Goal: Communication & Community: Ask a question

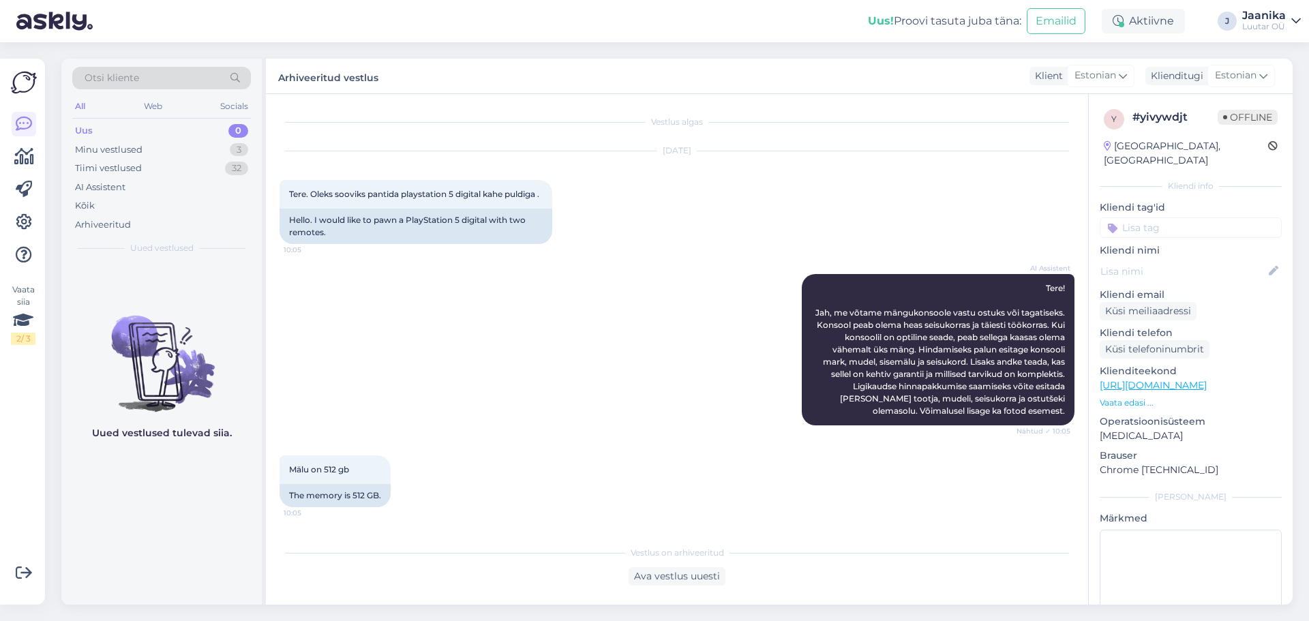
scroll to position [646, 0]
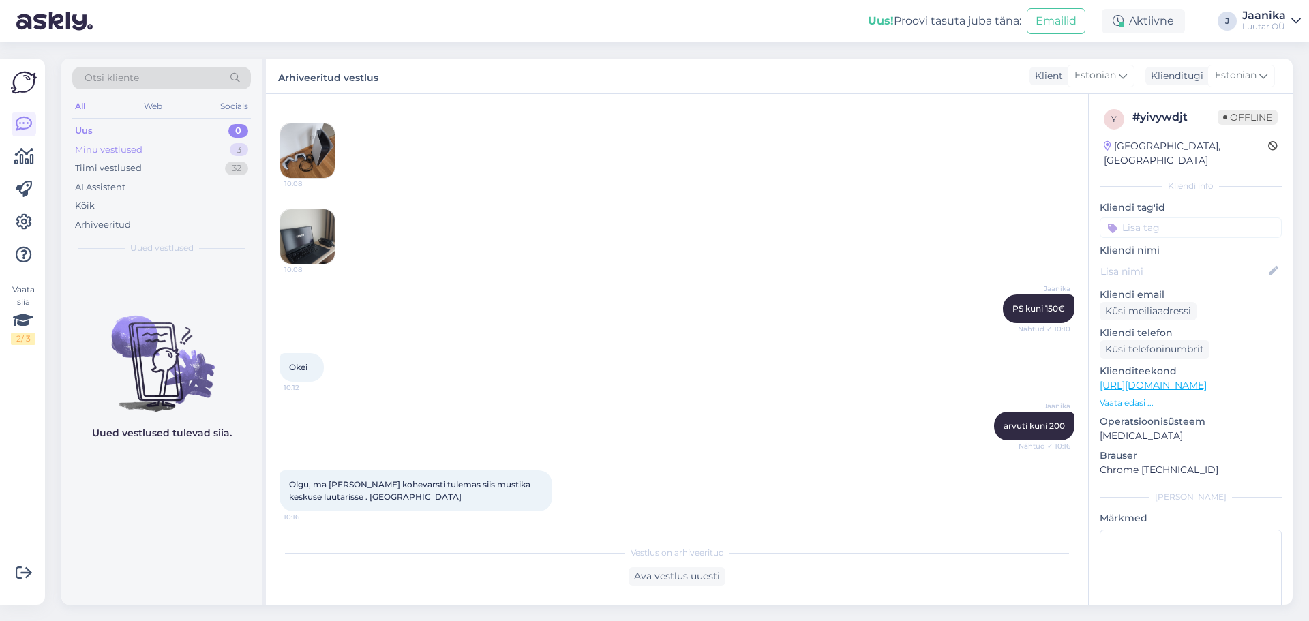
click at [89, 145] on div "Minu vestlused" at bounding box center [108, 150] width 67 height 14
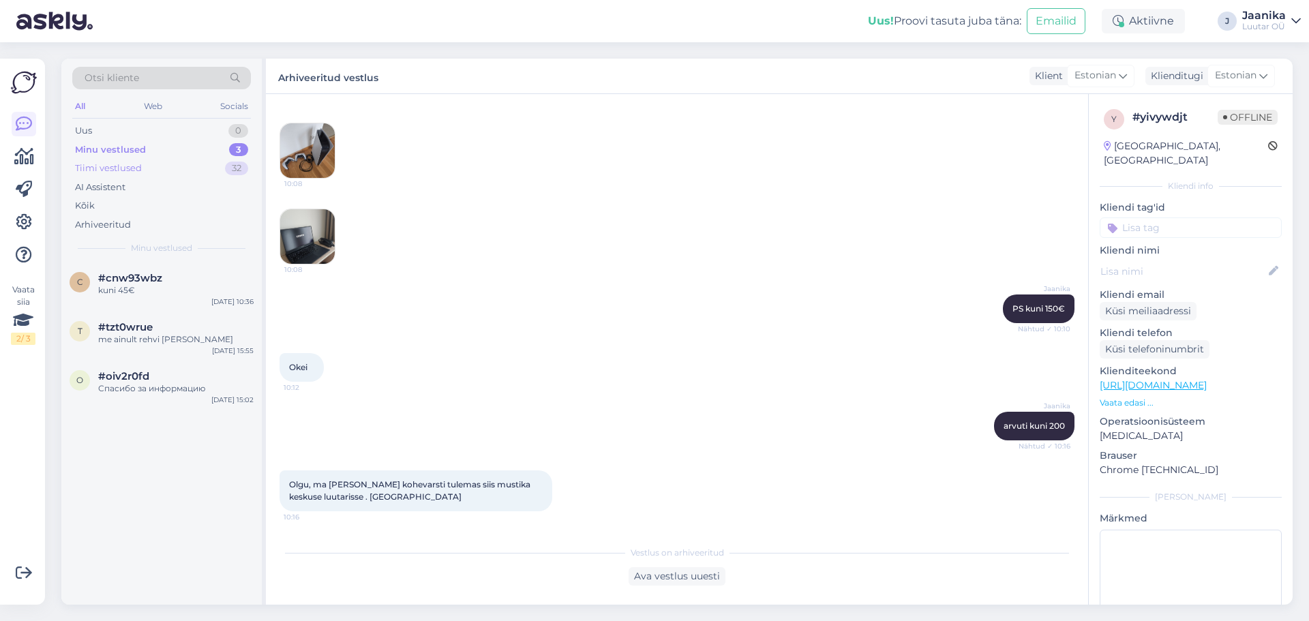
click at [94, 166] on div "Tiimi vestlused" at bounding box center [108, 169] width 67 height 14
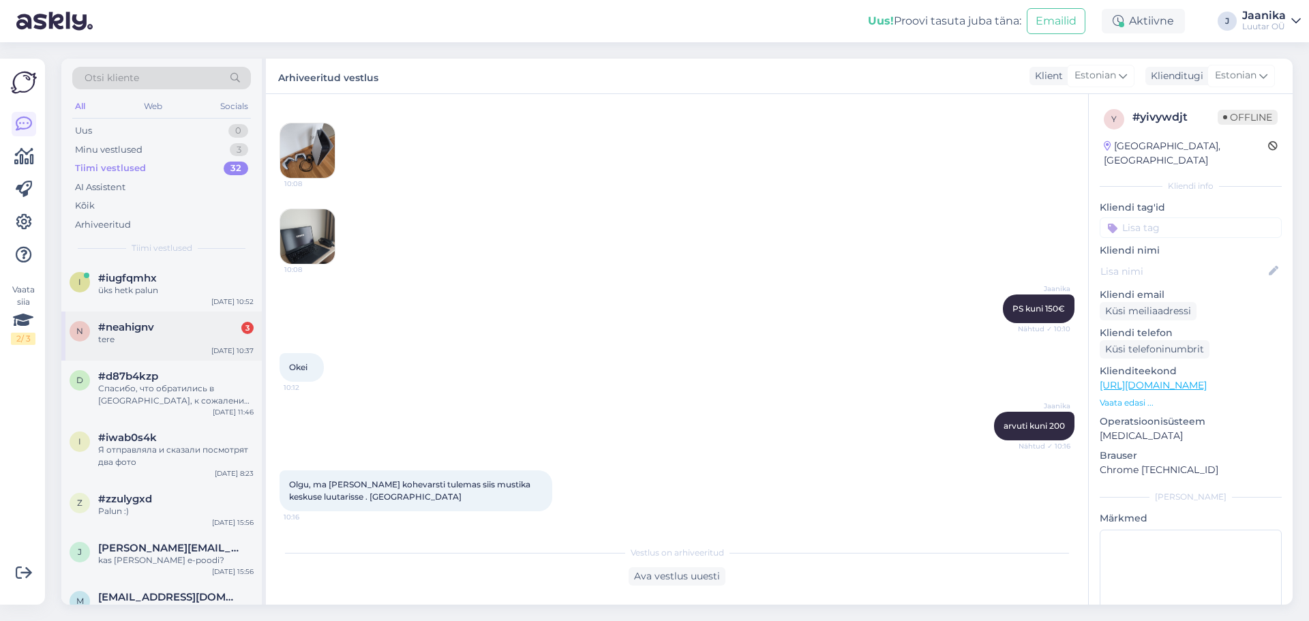
click at [123, 335] on div "tere" at bounding box center [175, 339] width 155 height 12
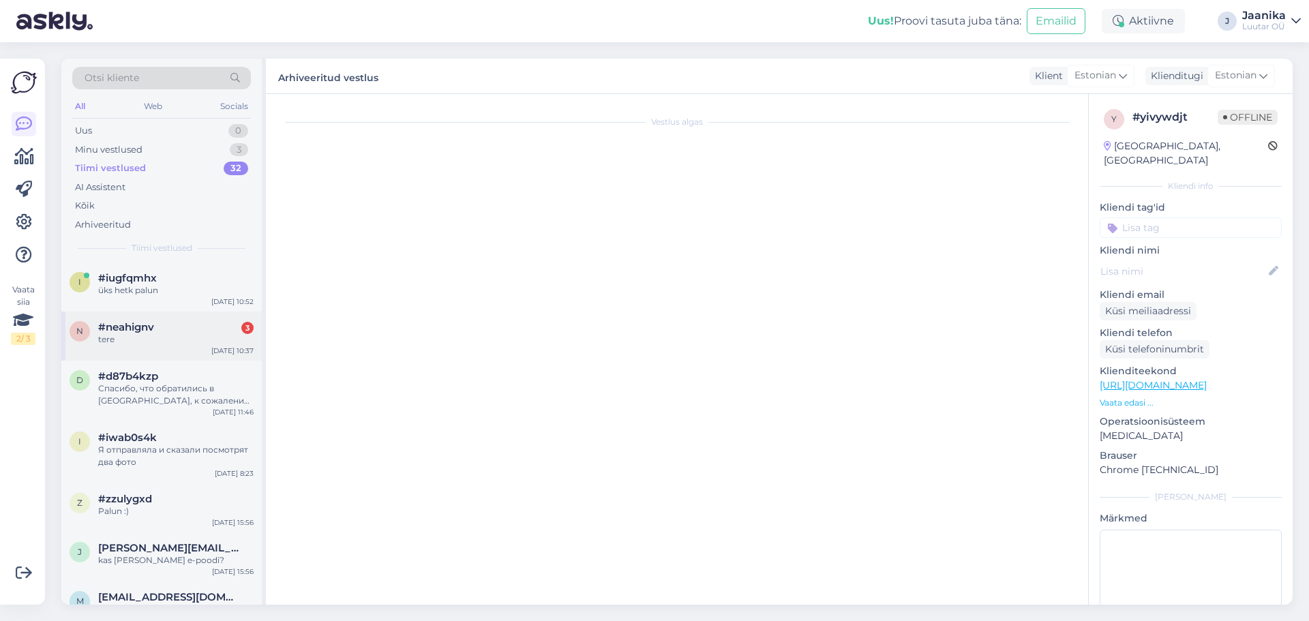
scroll to position [7403, 0]
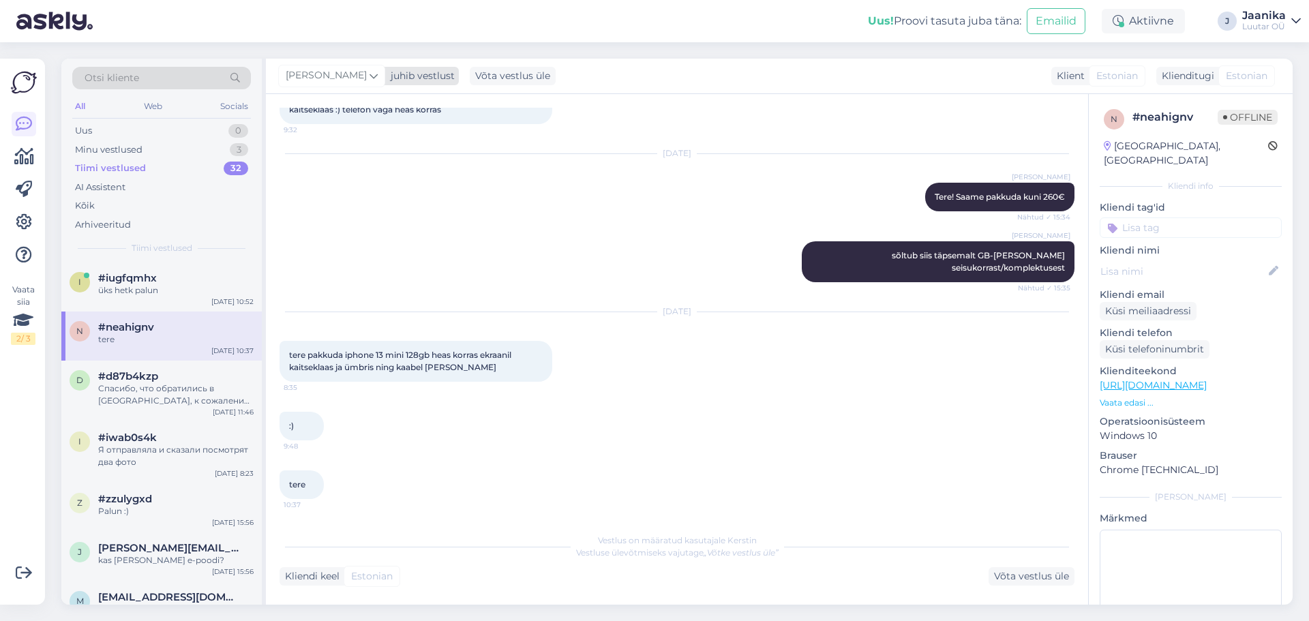
click at [290, 77] on span "[PERSON_NAME]" at bounding box center [326, 75] width 81 height 15
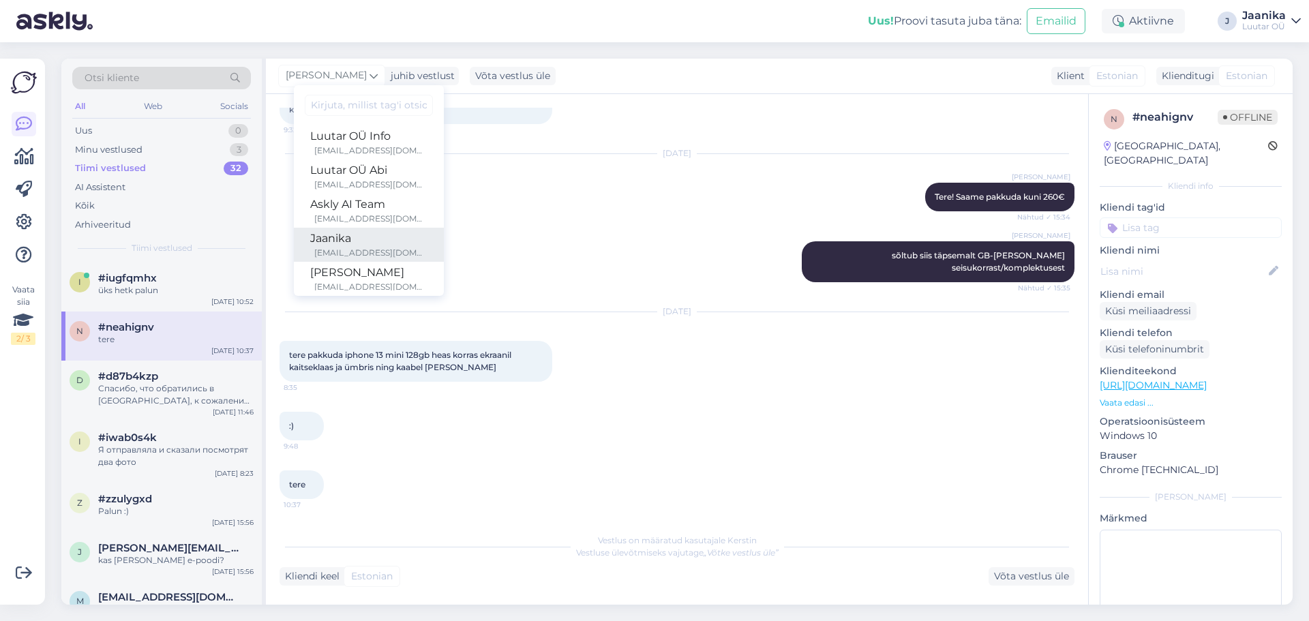
click at [327, 232] on div "Jaanika" at bounding box center [368, 238] width 117 height 16
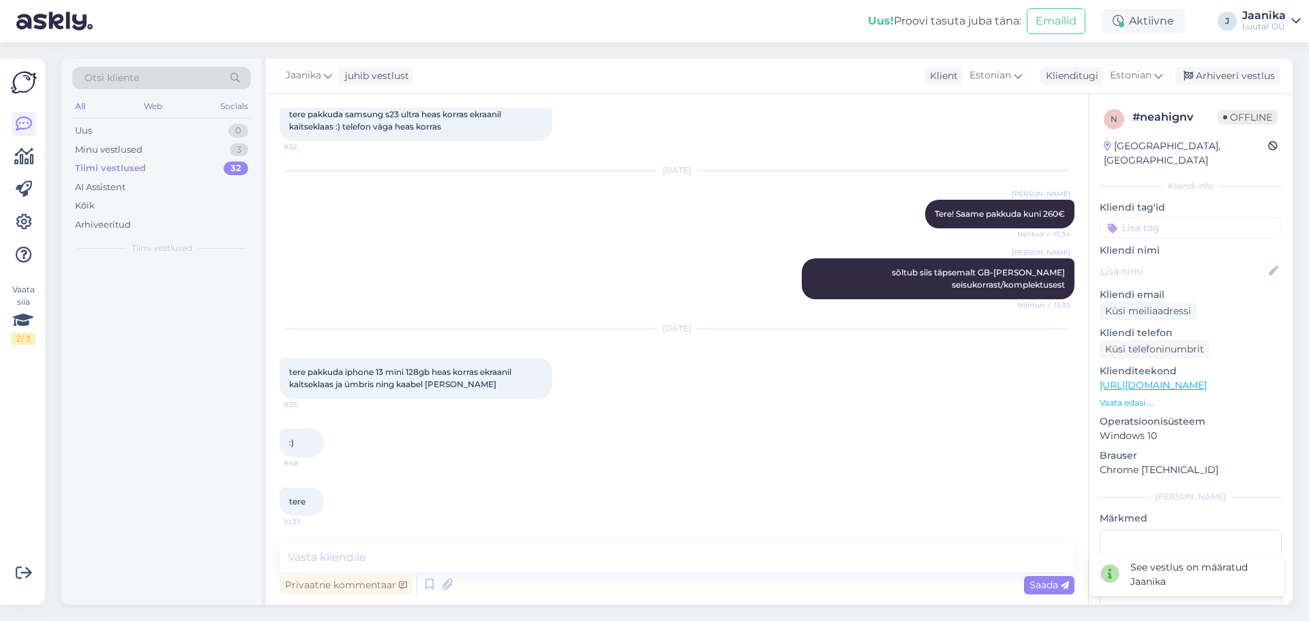
scroll to position [7386, 0]
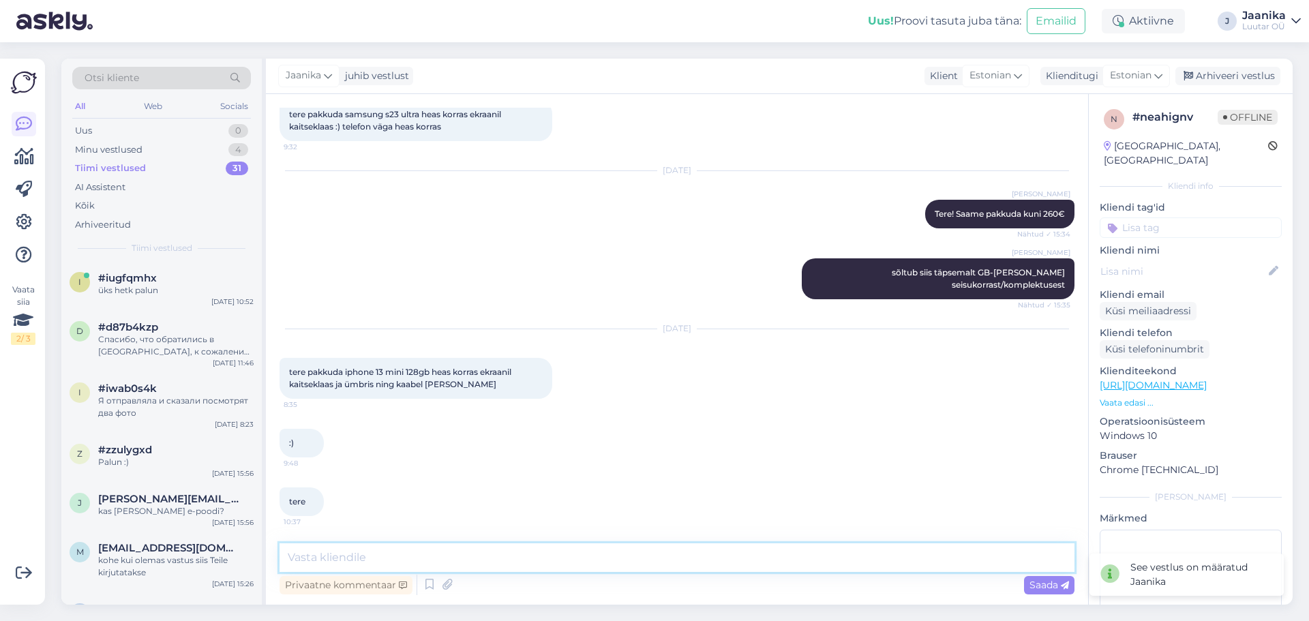
click at [858, 556] on textarea at bounding box center [676, 557] width 795 height 29
type textarea "Tere!"
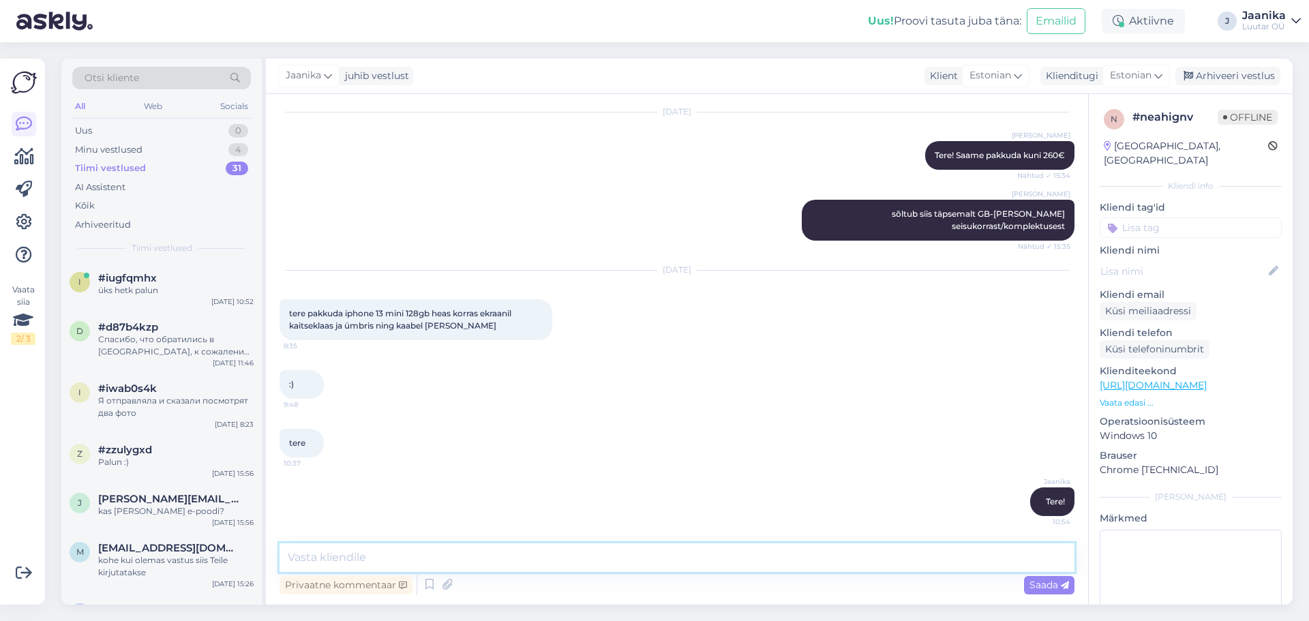
click at [389, 555] on textarea at bounding box center [676, 557] width 795 height 29
type textarea "BH?"
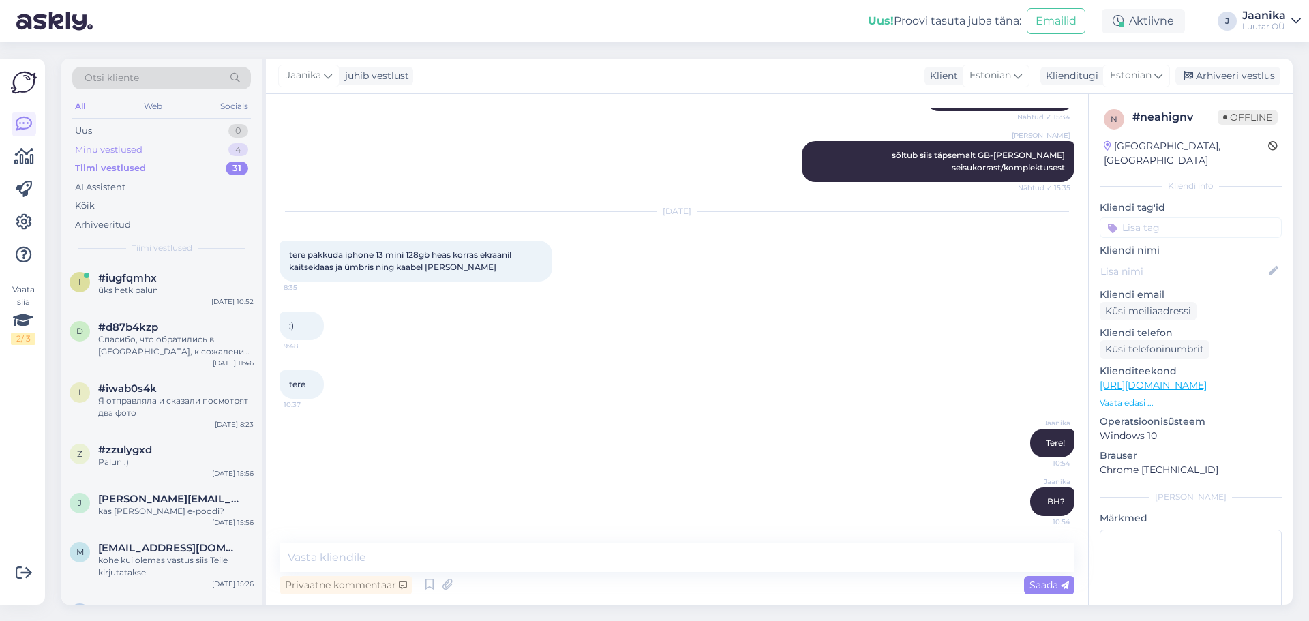
click at [116, 148] on div "Minu vestlused" at bounding box center [108, 150] width 67 height 14
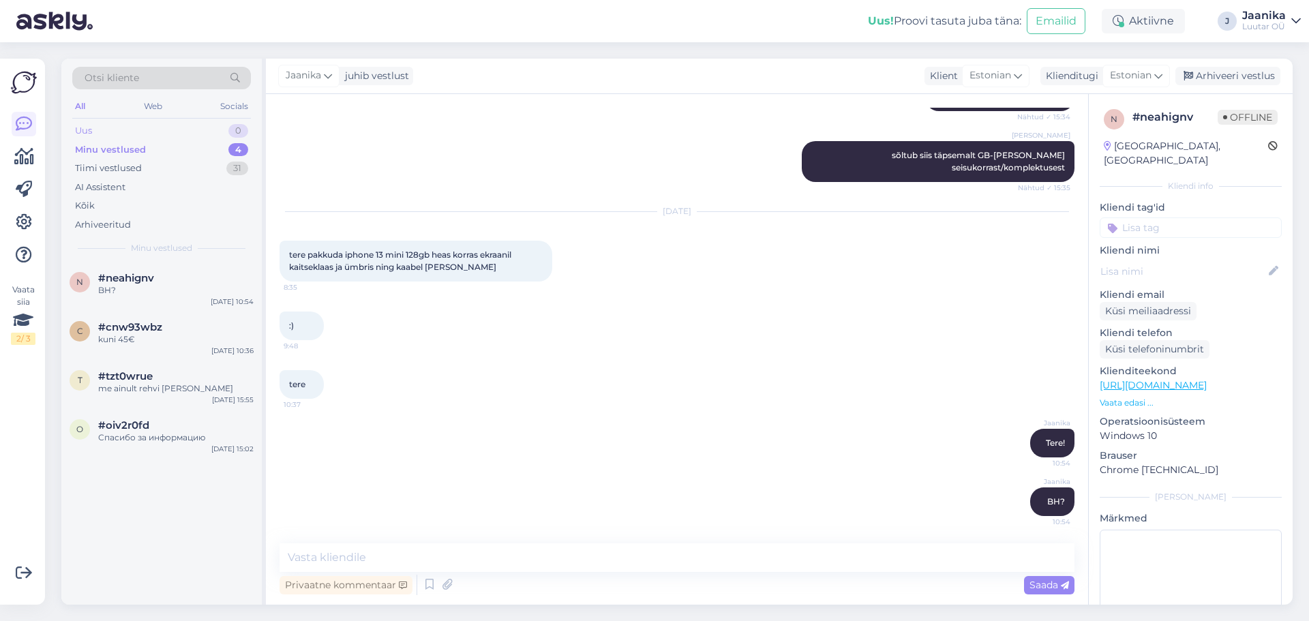
click at [105, 131] on div "Uus 0" at bounding box center [161, 130] width 179 height 19
